Goal: Download file/media

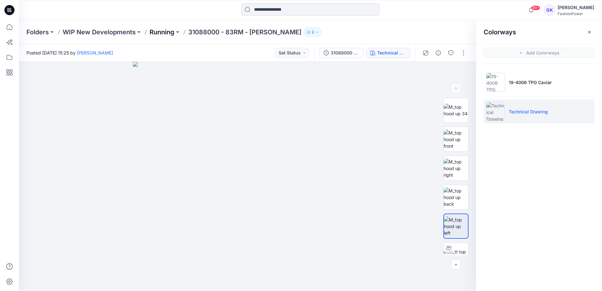
click at [158, 34] on p "Running" at bounding box center [162, 32] width 25 height 9
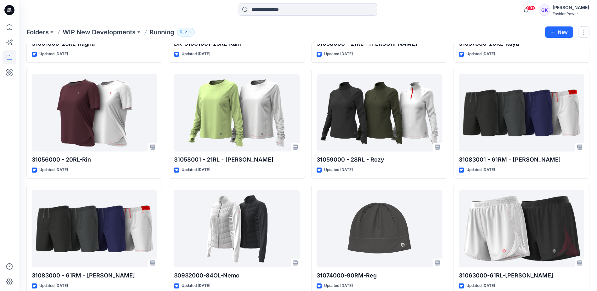
scroll to position [214, 0]
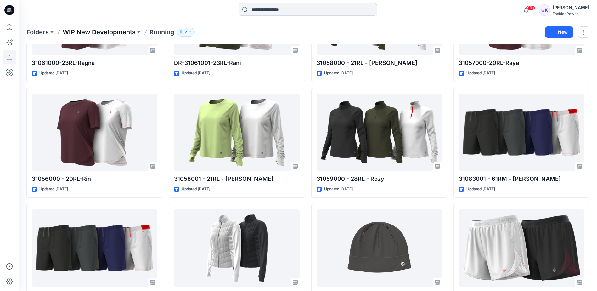
click at [110, 35] on p "WIP New Developments" at bounding box center [99, 32] width 73 height 9
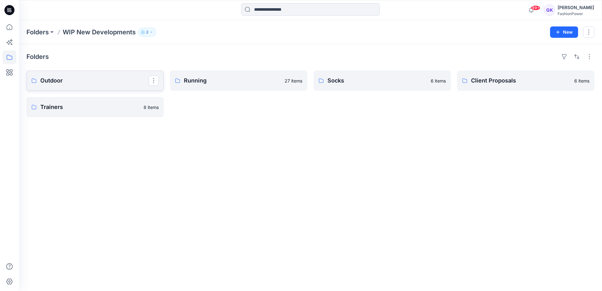
click at [118, 85] on link "Outdoor" at bounding box center [94, 81] width 137 height 20
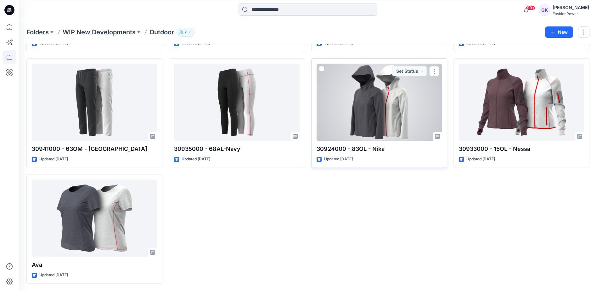
scroll to position [244, 0]
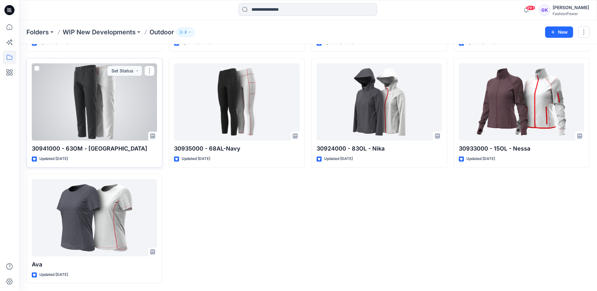
click at [72, 111] on div at bounding box center [94, 101] width 125 height 77
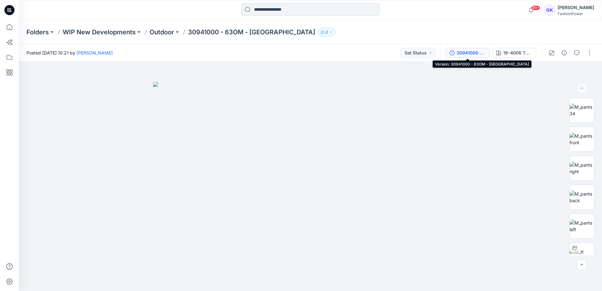
click at [469, 51] on div "30941000 - 63OM - [GEOGRAPHIC_DATA]" at bounding box center [470, 52] width 29 height 7
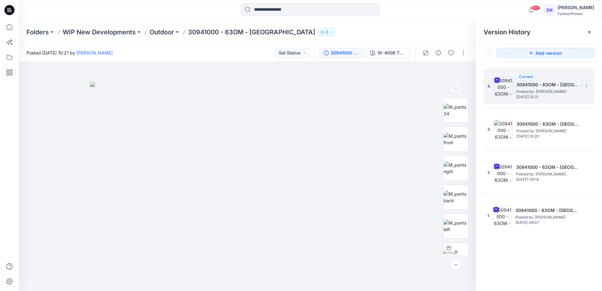
click at [586, 85] on icon at bounding box center [586, 85] width 5 height 5
click at [556, 98] on span "Download Source BW File" at bounding box center [554, 98] width 53 height 8
